Goal: Information Seeking & Learning: Learn about a topic

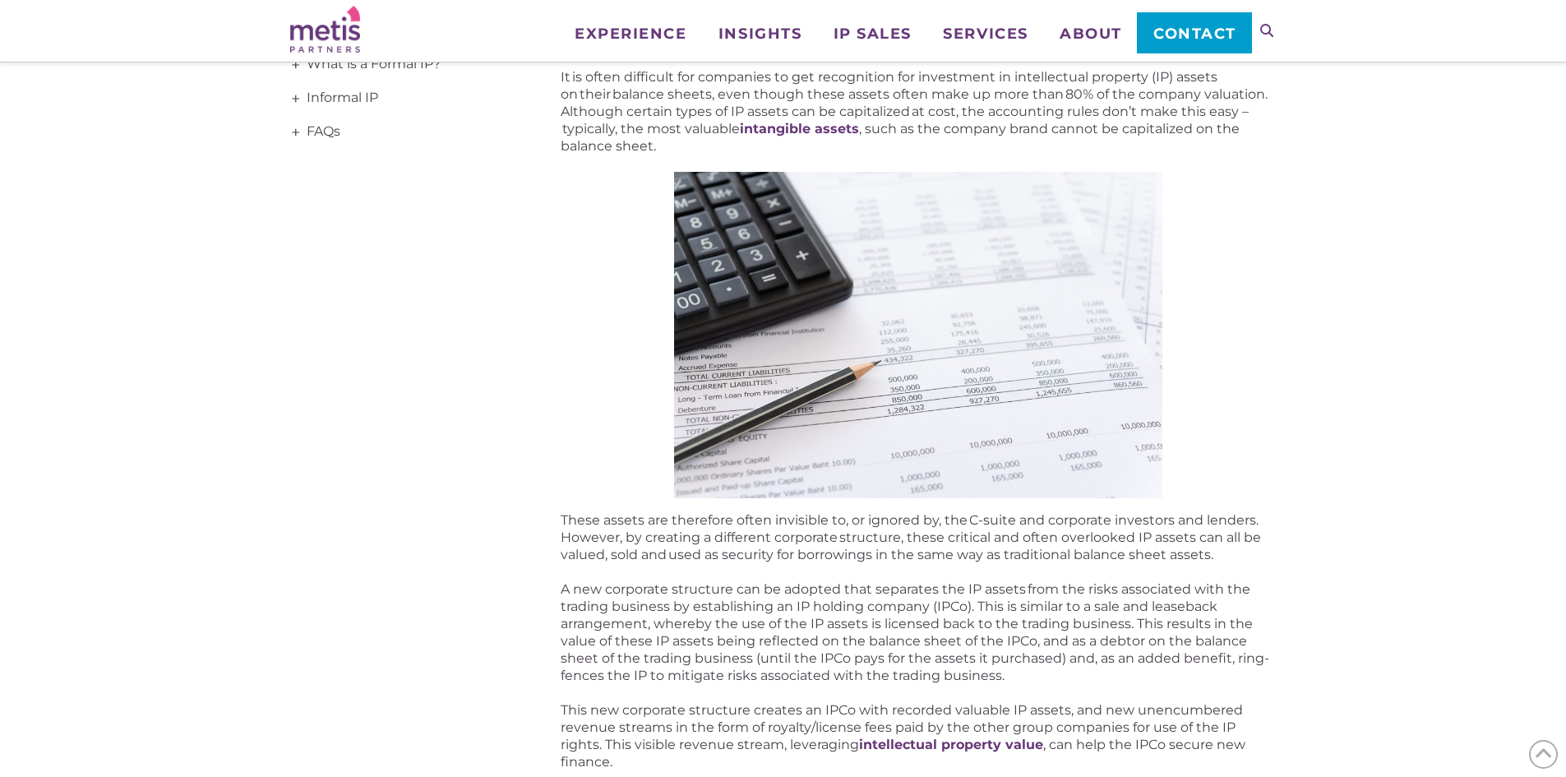
scroll to position [164, 0]
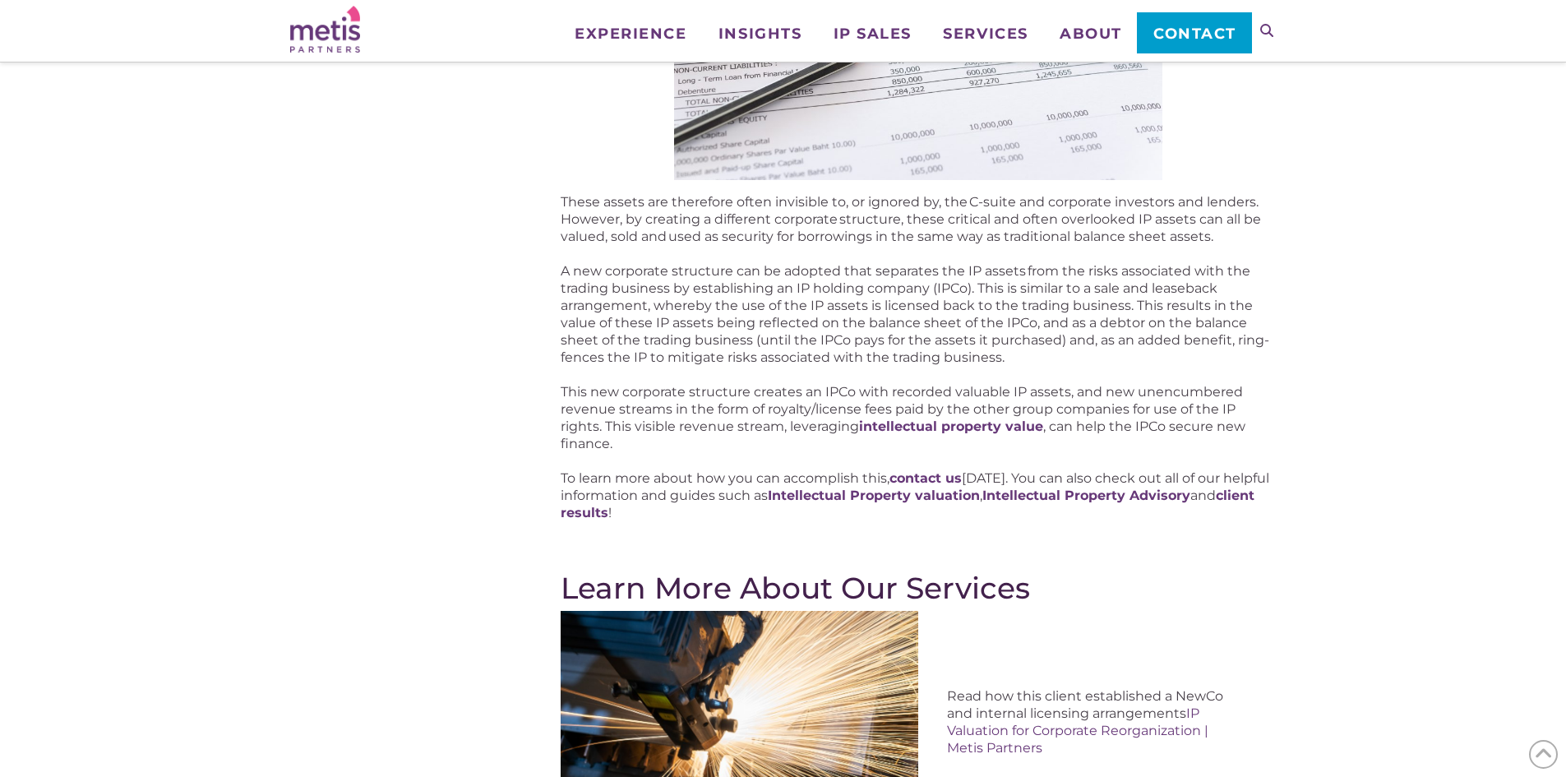
scroll to position [657, 0]
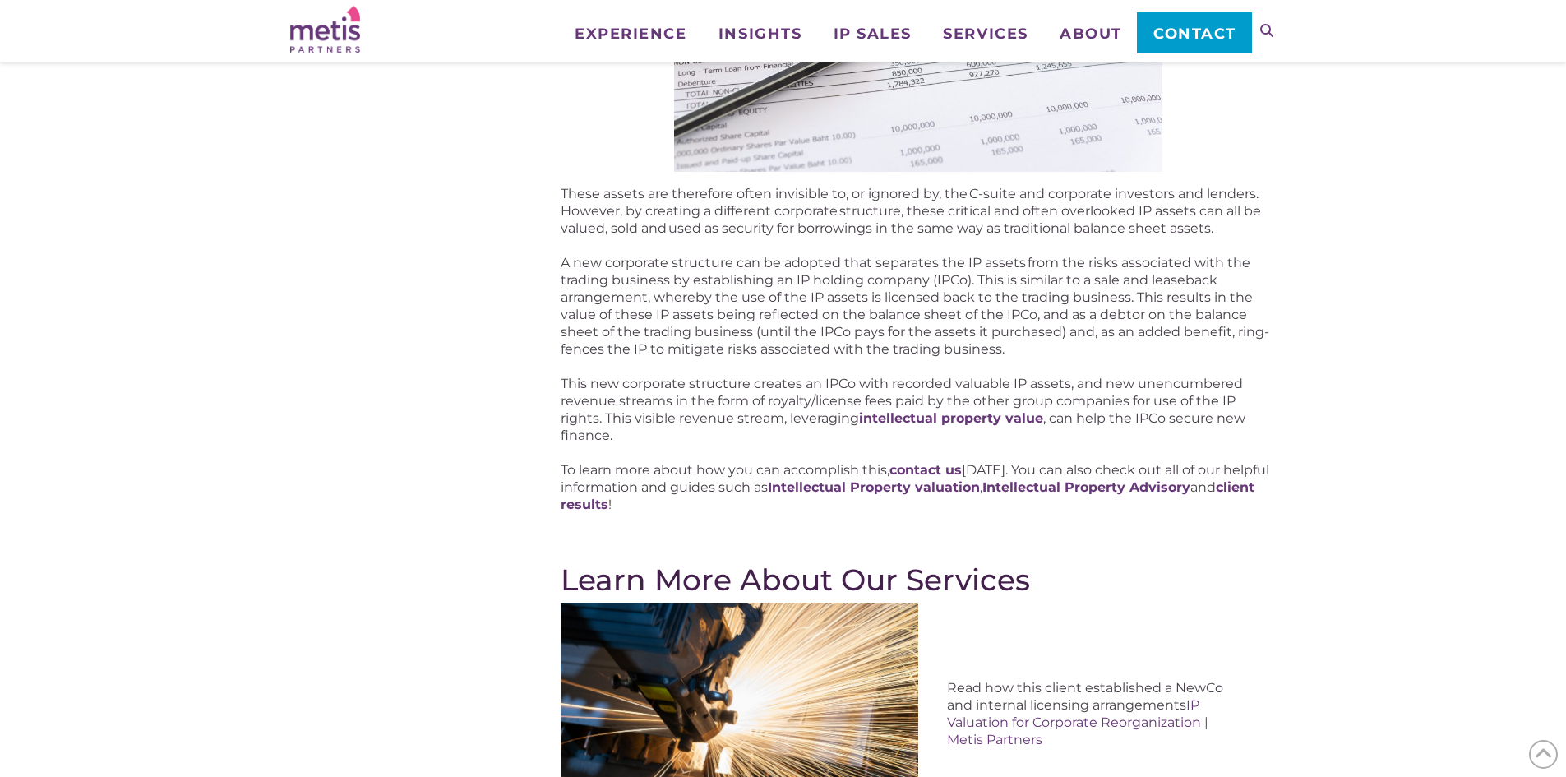
drag, startPoint x: 444, startPoint y: 372, endPoint x: 431, endPoint y: 373, distance: 13.2
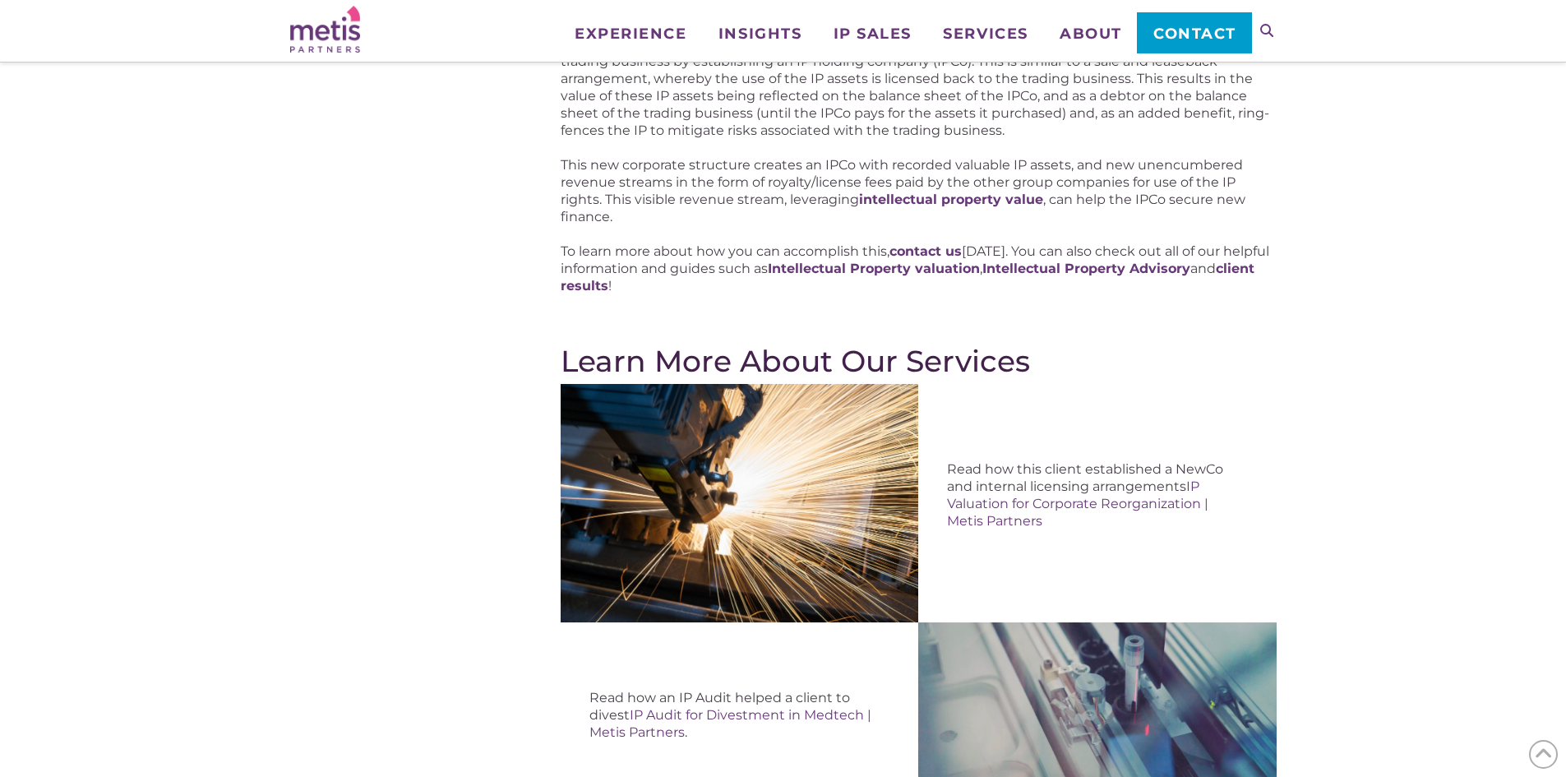
scroll to position [740, 0]
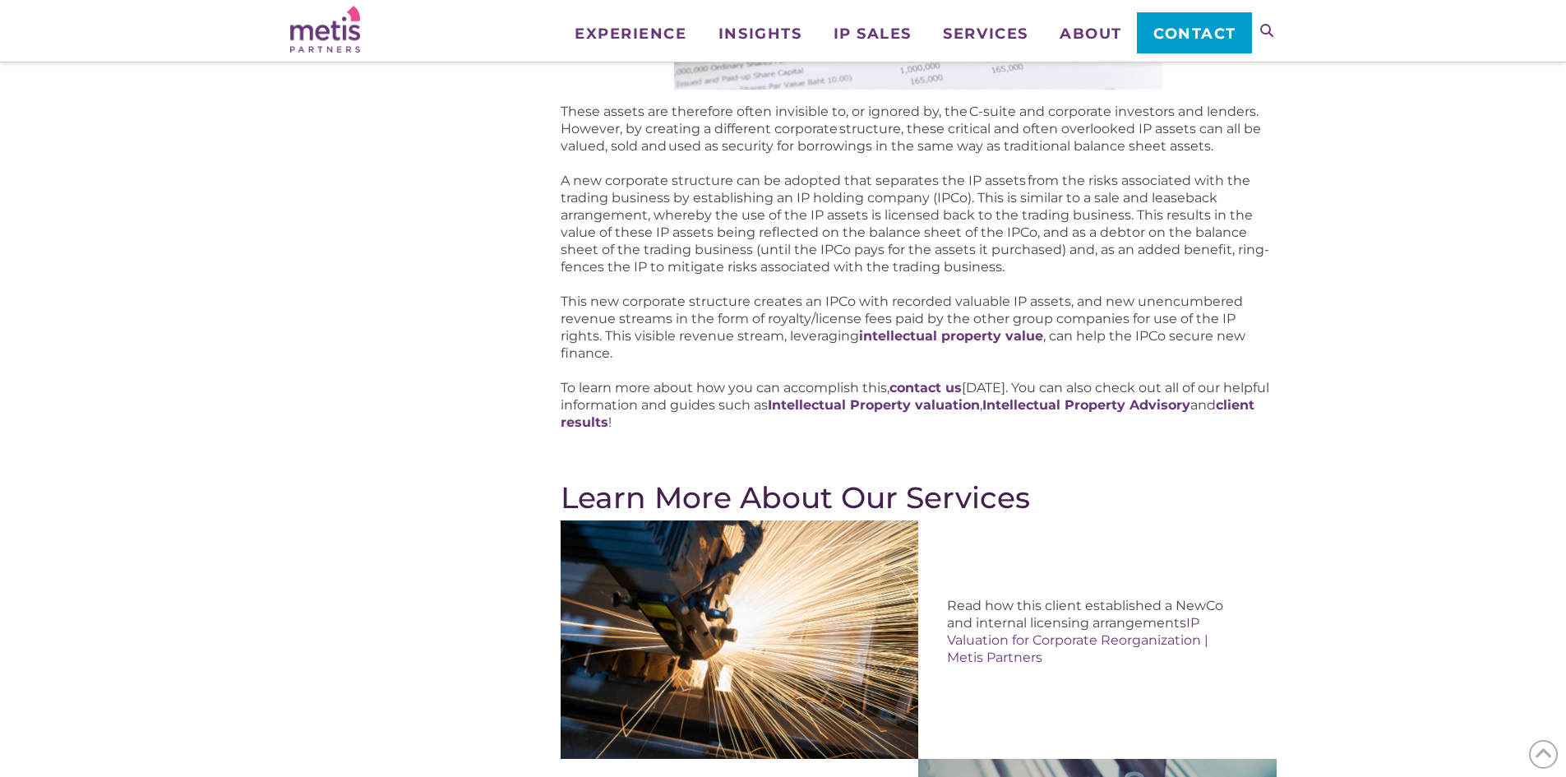
click at [1419, 257] on div "Get Recognition for Intellectual Property Investments It is often difficult for…" at bounding box center [783, 719] width 1566 height 2401
